Goal: Task Accomplishment & Management: Manage account settings

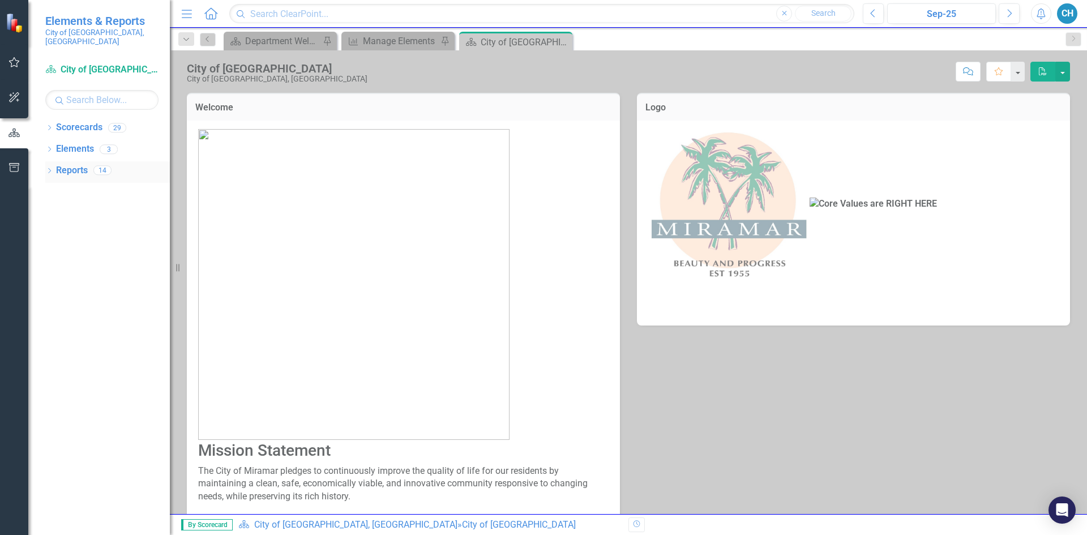
click at [75, 165] on link "Reports" at bounding box center [72, 170] width 32 height 13
click at [119, 63] on link "Scorecard City of [GEOGRAPHIC_DATA], [GEOGRAPHIC_DATA]" at bounding box center [101, 69] width 113 height 13
click at [127, 63] on link "Scorecard City of [GEOGRAPHIC_DATA], [GEOGRAPHIC_DATA]" at bounding box center [101, 69] width 113 height 13
click at [91, 63] on link "Scorecard City of [GEOGRAPHIC_DATA], [GEOGRAPHIC_DATA]" at bounding box center [101, 69] width 113 height 13
click at [93, 63] on link "Scorecard City of [GEOGRAPHIC_DATA], [GEOGRAPHIC_DATA]" at bounding box center [101, 69] width 113 height 13
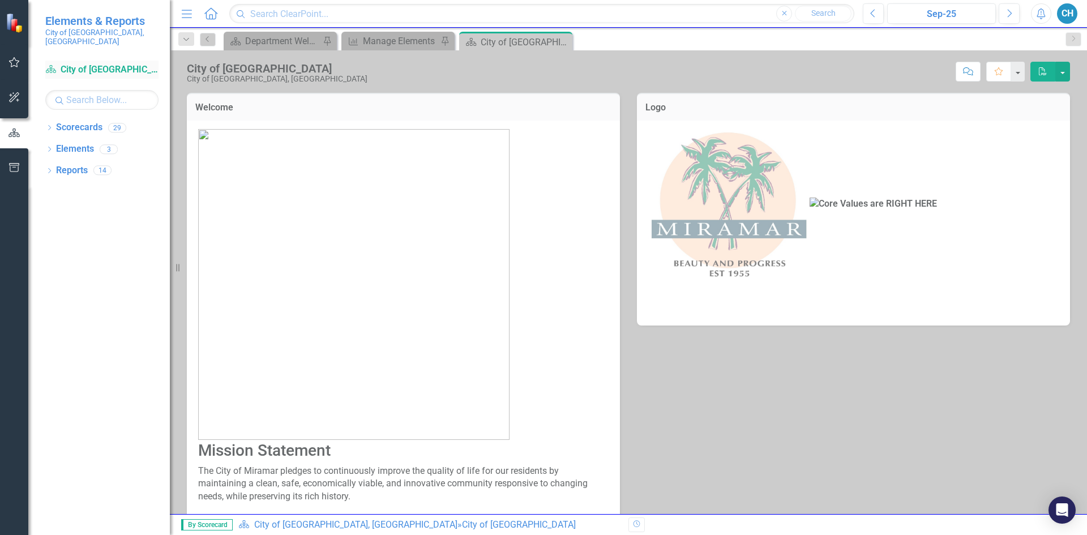
click at [132, 63] on link "Scorecard City of [GEOGRAPHIC_DATA], [GEOGRAPHIC_DATA]" at bounding box center [101, 69] width 113 height 13
click at [48, 126] on icon "Dropdown" at bounding box center [49, 129] width 8 height 6
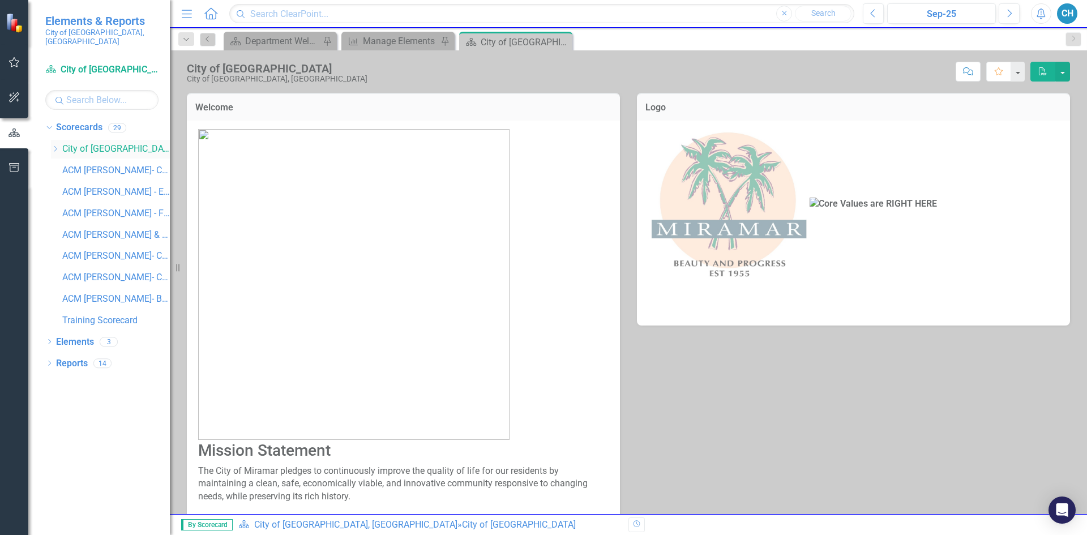
click at [110, 143] on link "City of [GEOGRAPHIC_DATA], [GEOGRAPHIC_DATA]" at bounding box center [116, 149] width 108 height 13
click at [52, 146] on icon "Dropdown" at bounding box center [55, 149] width 8 height 7
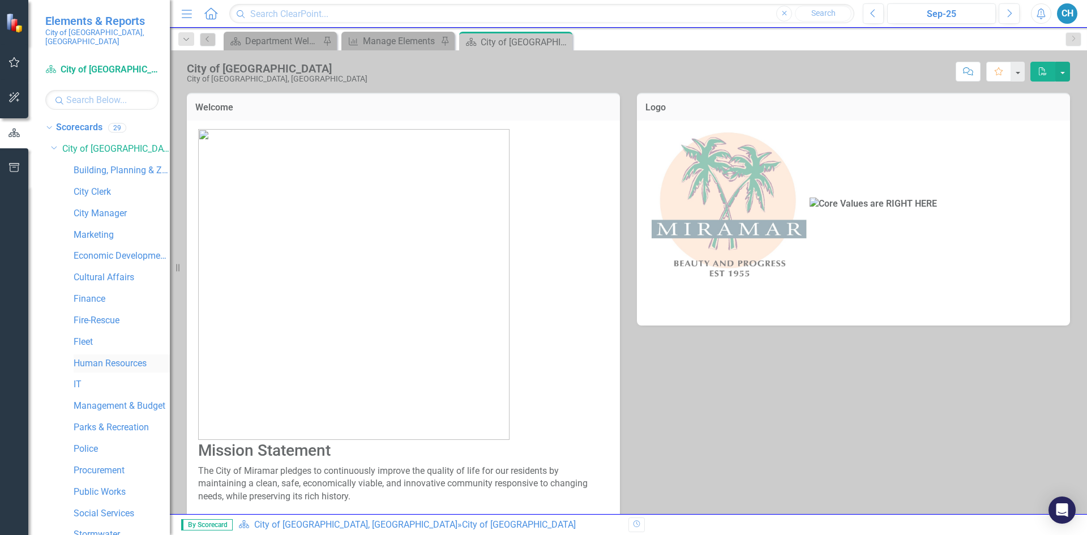
click at [115, 357] on link "Human Resources" at bounding box center [122, 363] width 96 height 13
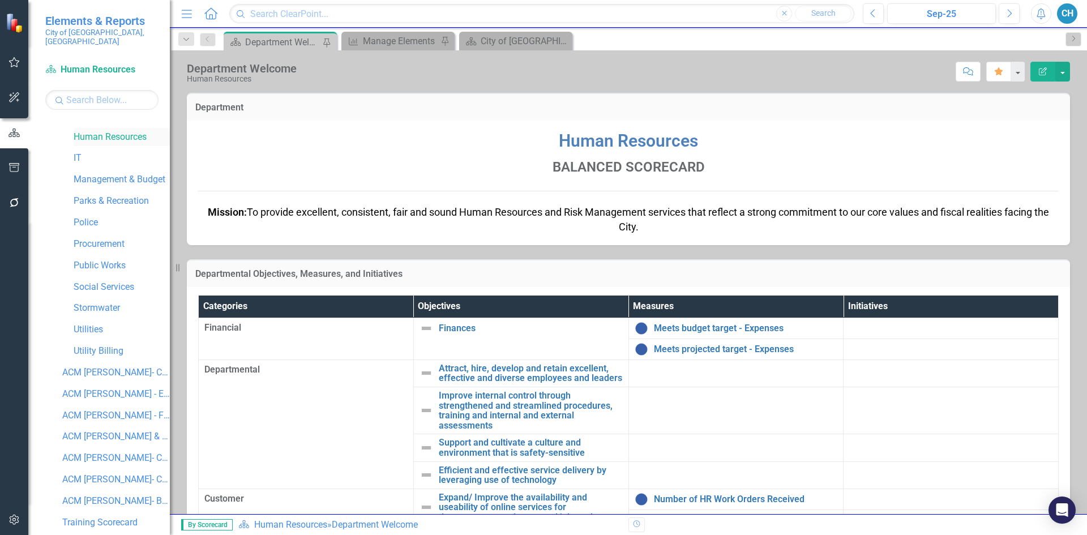
scroll to position [260, 0]
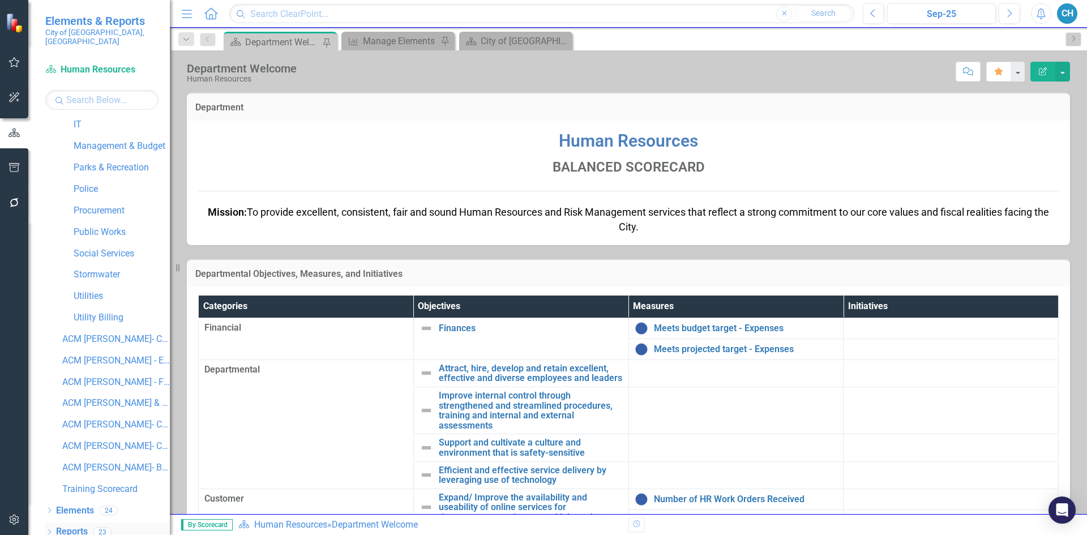
click at [75, 525] on link "Reports" at bounding box center [72, 531] width 32 height 13
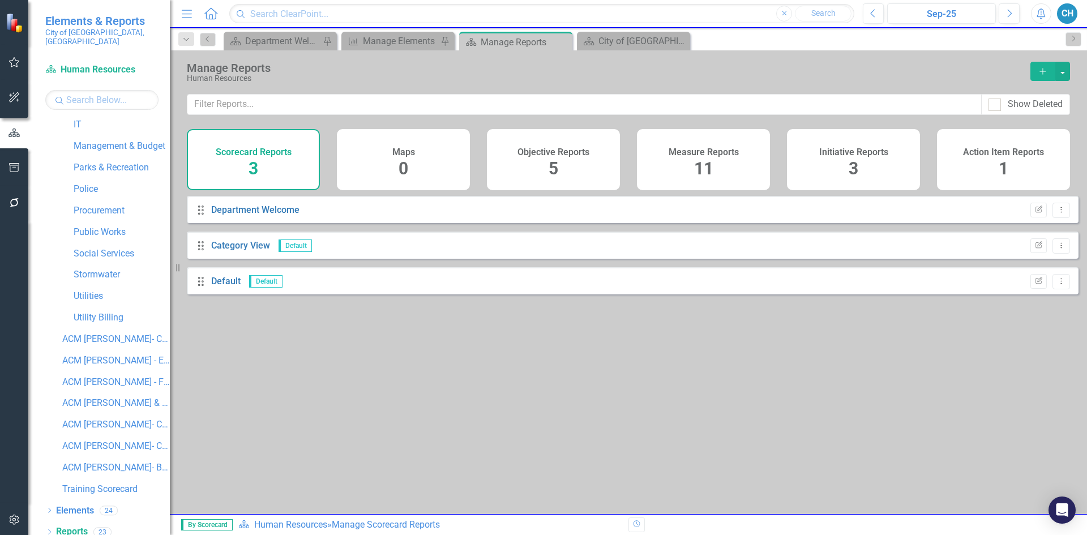
click at [255, 173] on span "3" at bounding box center [254, 169] width 10 height 20
click at [249, 170] on span "3" at bounding box center [254, 169] width 10 height 20
click at [698, 167] on span "11" at bounding box center [703, 169] width 19 height 20
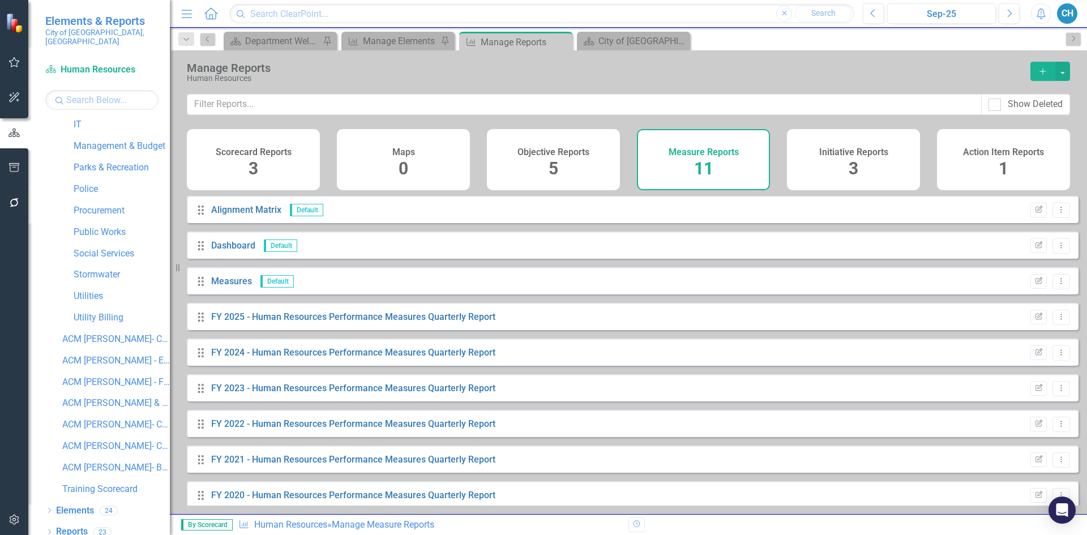
click at [260, 288] on span "Default" at bounding box center [276, 281] width 33 height 12
click at [245, 286] on link "Measures" at bounding box center [231, 281] width 41 height 11
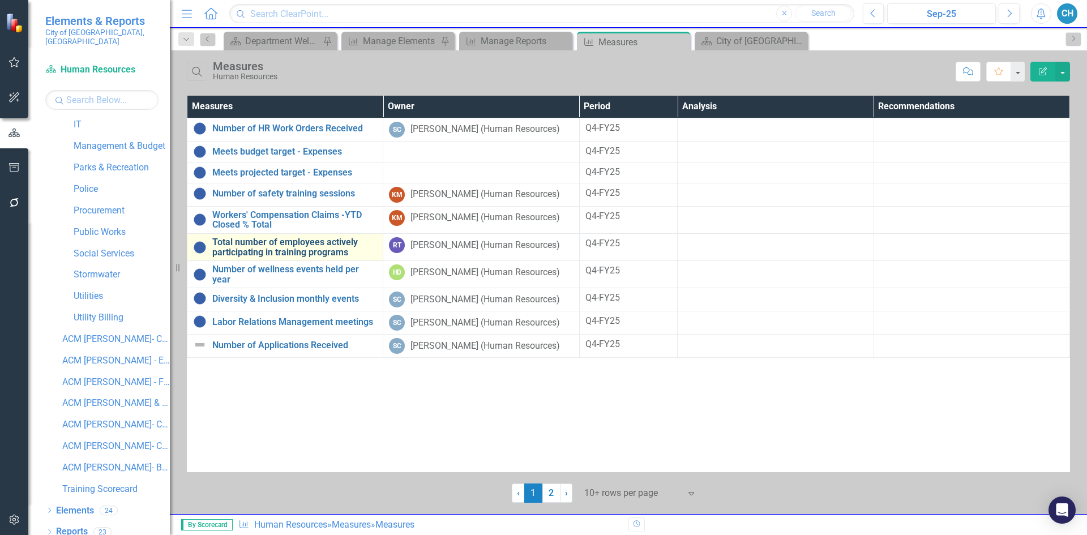
click at [334, 254] on link "Total number of employees actively participating in training programs" at bounding box center [294, 247] width 165 height 20
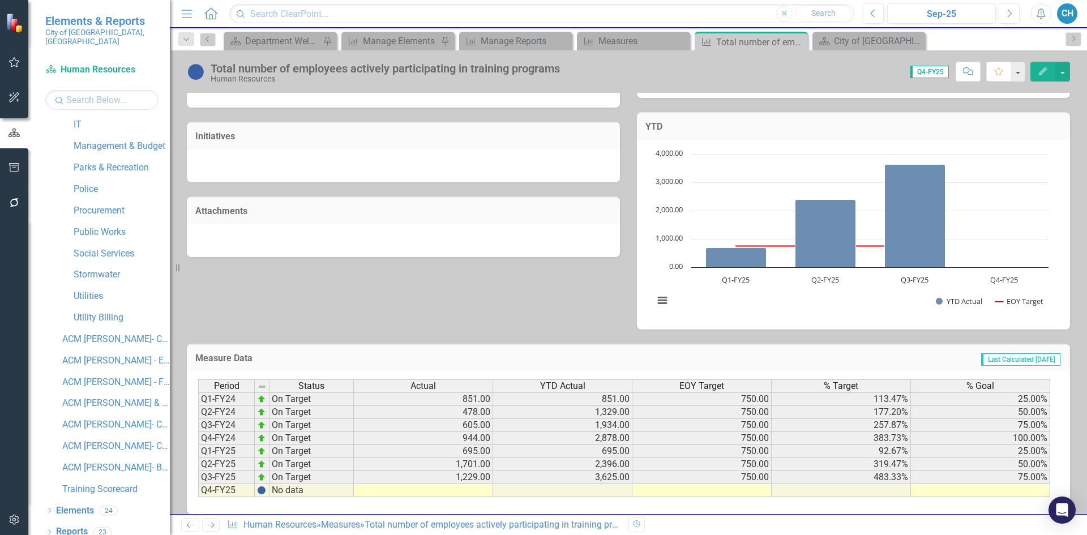
scroll to position [301, 0]
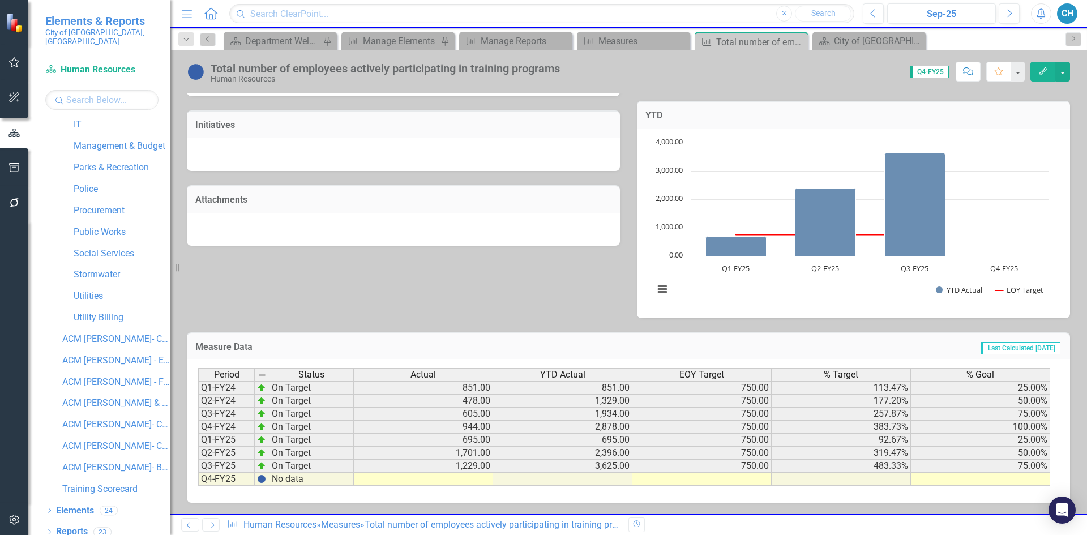
click at [470, 478] on td at bounding box center [423, 479] width 139 height 13
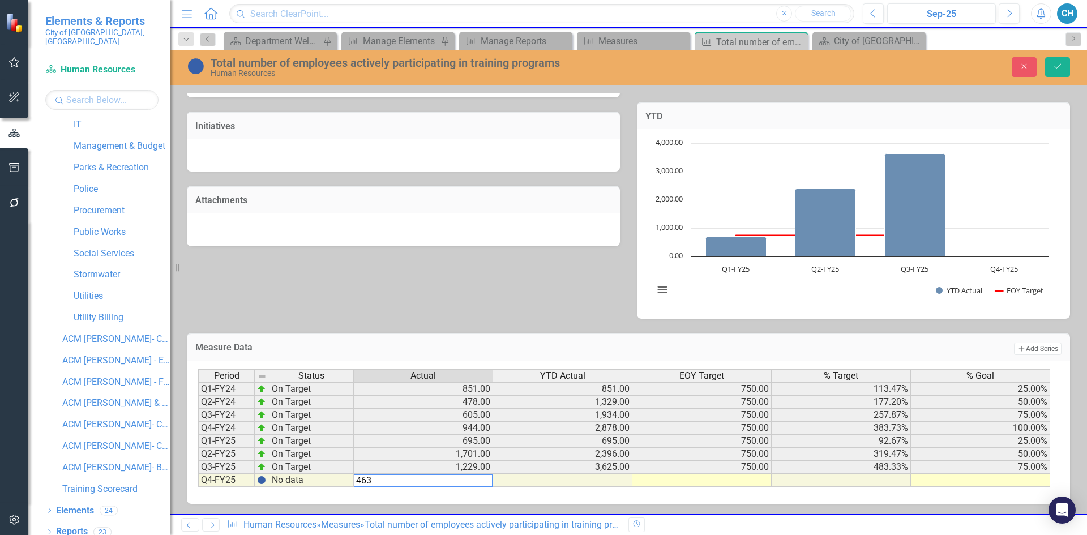
type textarea "463"
click at [734, 479] on td at bounding box center [701, 480] width 139 height 13
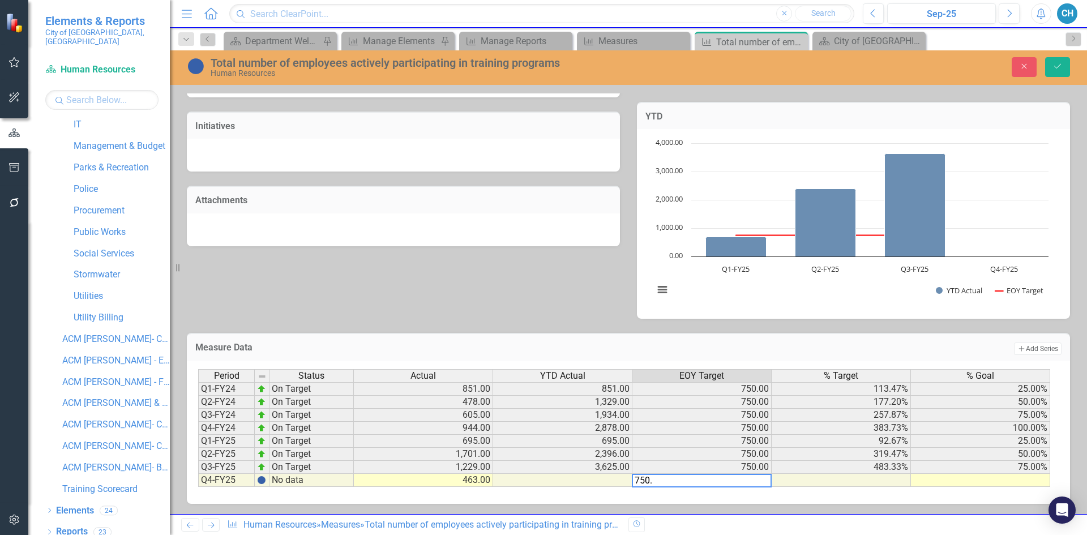
type textarea "750."
click at [1017, 483] on td at bounding box center [980, 480] width 139 height 13
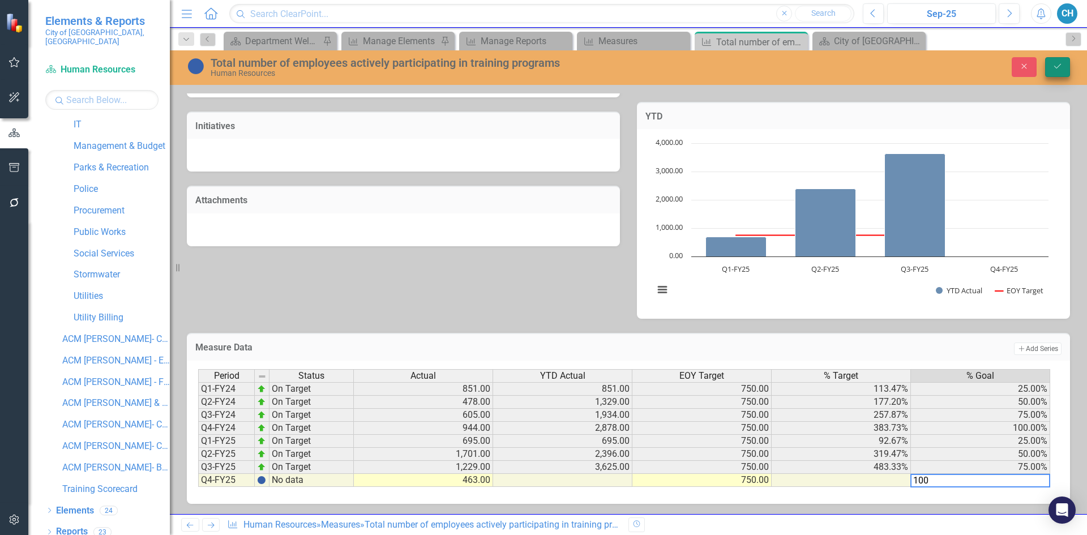
type textarea "100"
click at [1055, 67] on icon "Save" at bounding box center [1058, 66] width 10 height 8
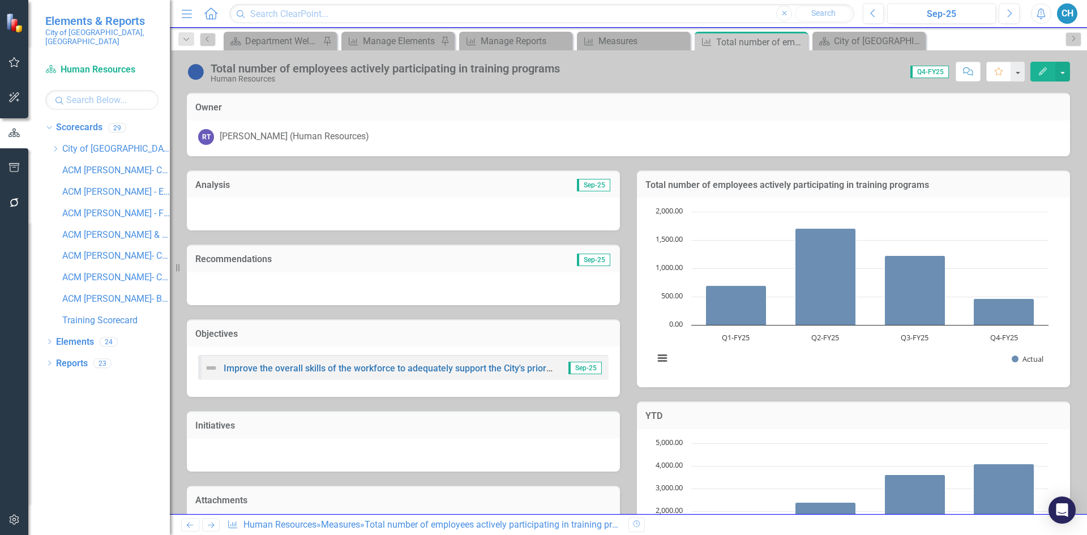
scroll to position [0, 0]
click at [271, 184] on h3 "Analysis" at bounding box center [299, 185] width 208 height 10
click at [262, 209] on div at bounding box center [403, 214] width 433 height 33
click at [209, 185] on h3 "Analysis" at bounding box center [299, 185] width 208 height 10
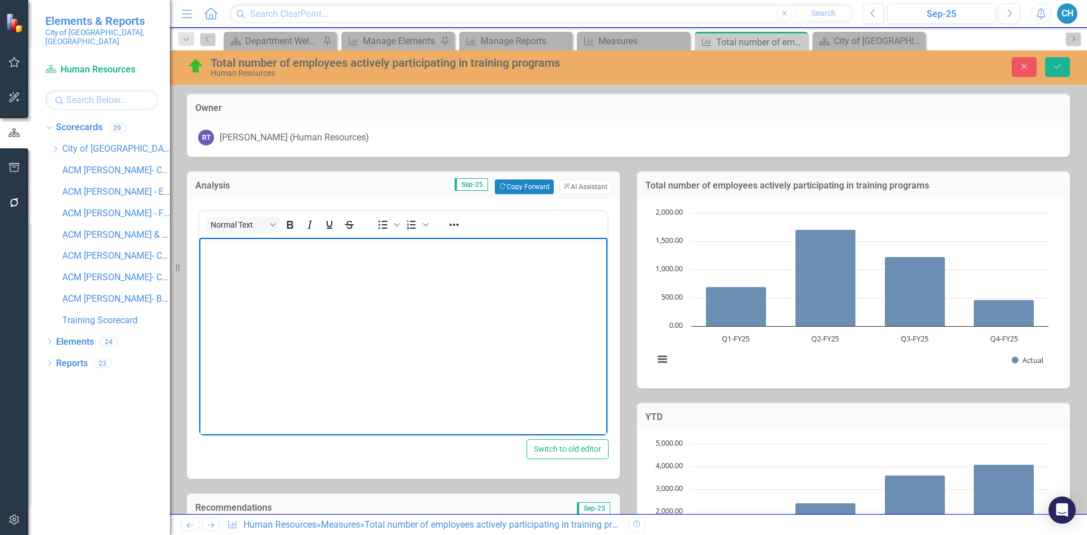
click at [214, 253] on p "Rich Text Area. Press ALT-0 for help." at bounding box center [403, 248] width 403 height 14
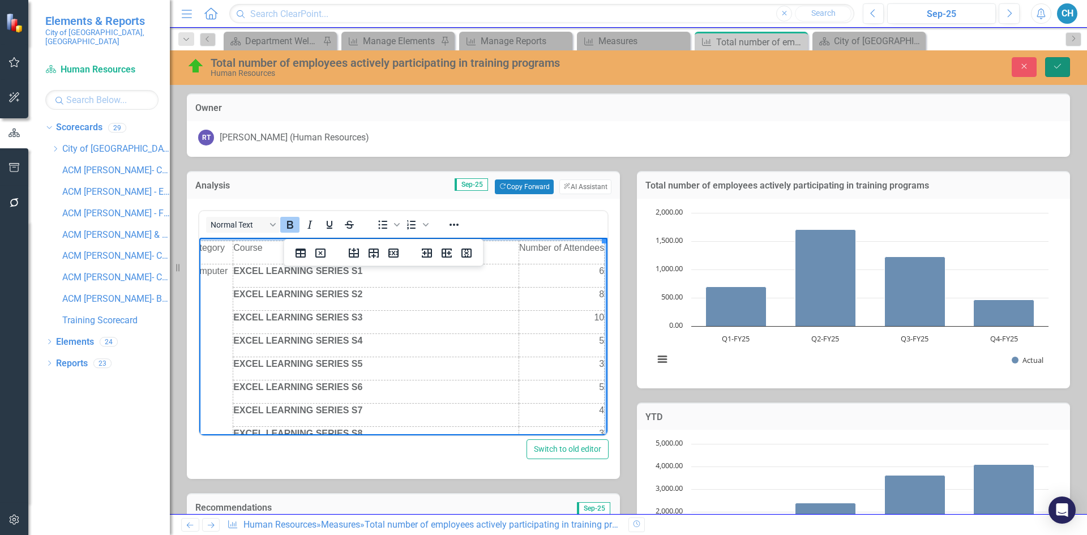
scroll to position [0, 26]
click at [1063, 65] on button "Save" at bounding box center [1057, 67] width 25 height 20
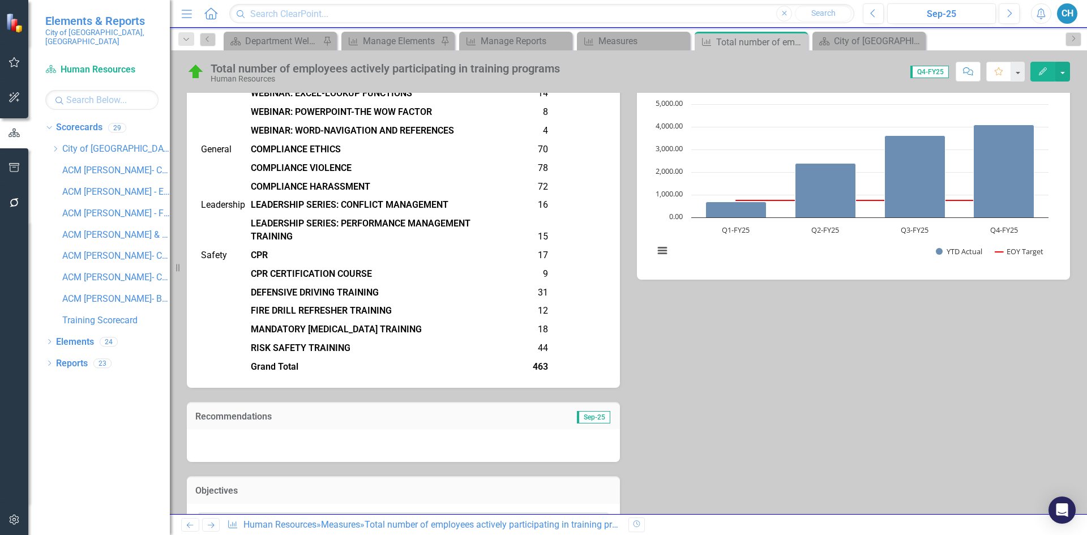
scroll to position [340, 0]
click at [634, 44] on div "Measures" at bounding box center [635, 41] width 75 height 14
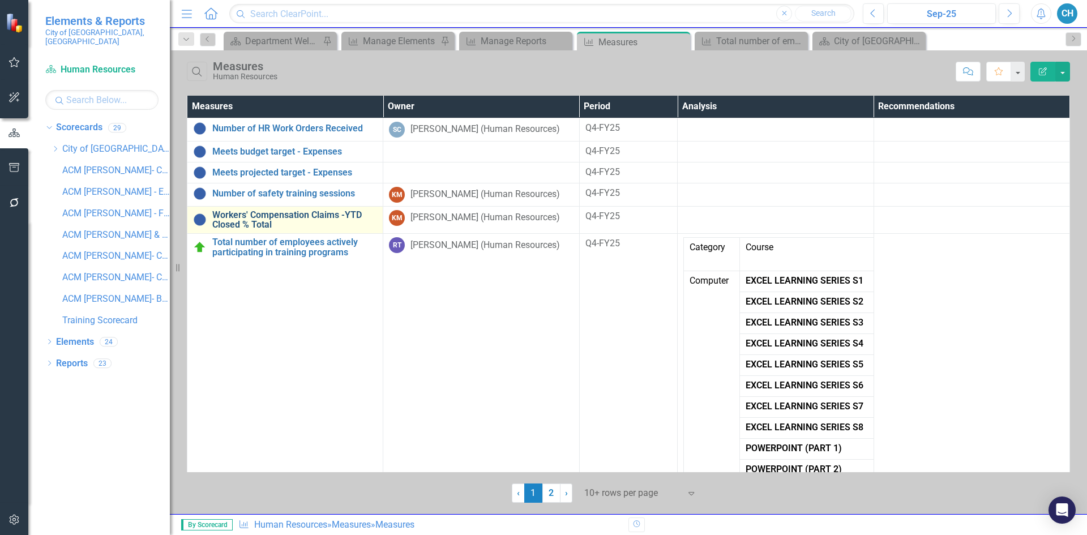
click at [305, 215] on link "Workers' Compensation Claims -YTD Closed % Total" at bounding box center [294, 220] width 165 height 20
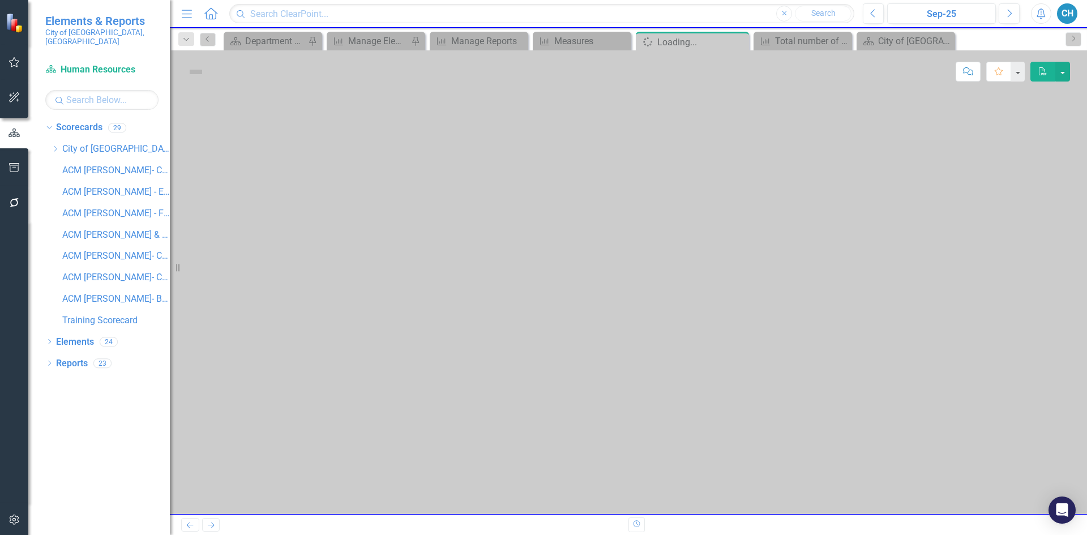
click at [305, 215] on div at bounding box center [628, 303] width 917 height 421
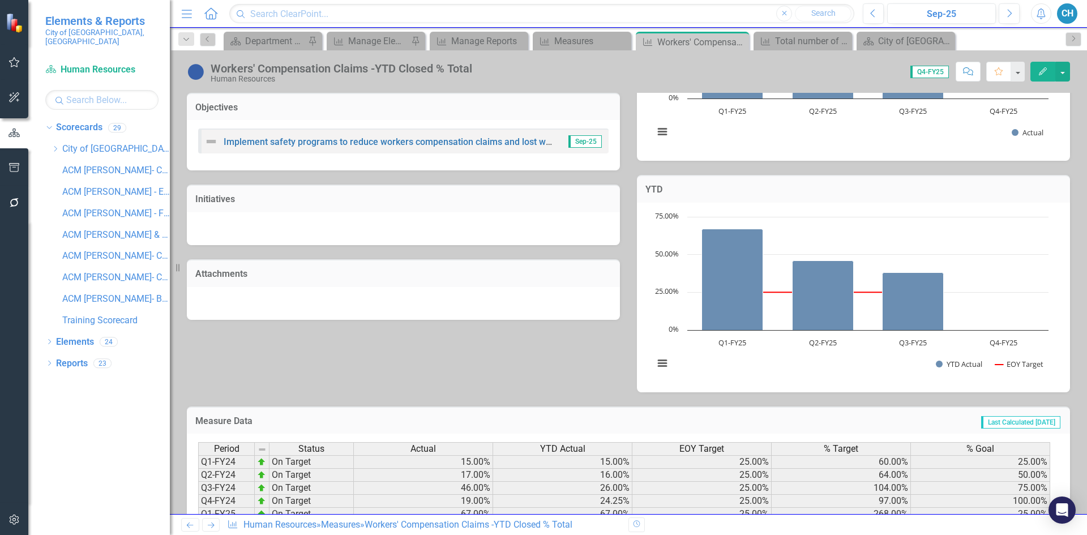
scroll to position [301, 0]
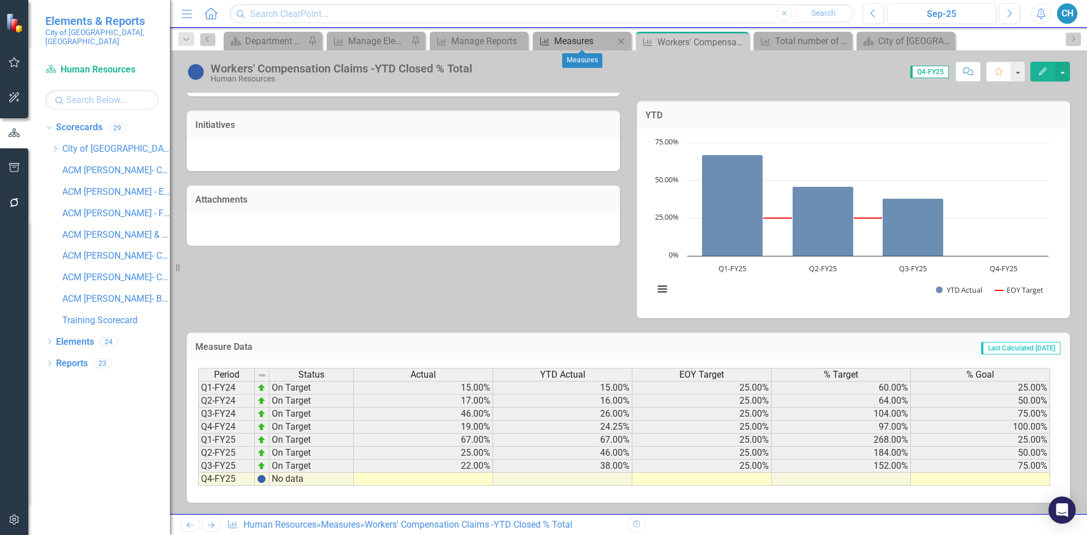
click at [579, 41] on div "Measures" at bounding box center [584, 41] width 60 height 14
